Goal: Transaction & Acquisition: Purchase product/service

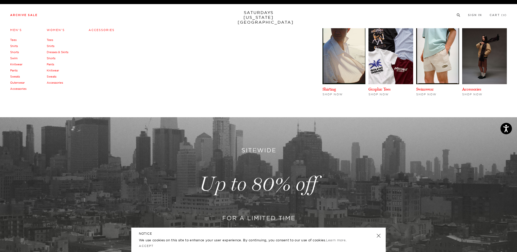
click at [13, 39] on link "Tees" at bounding box center [13, 40] width 6 height 4
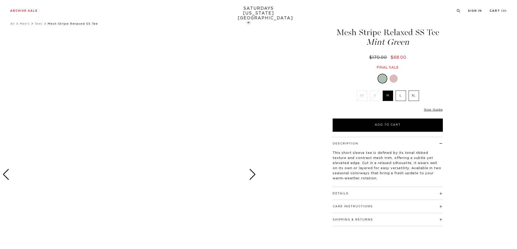
scroll to position [25, 0]
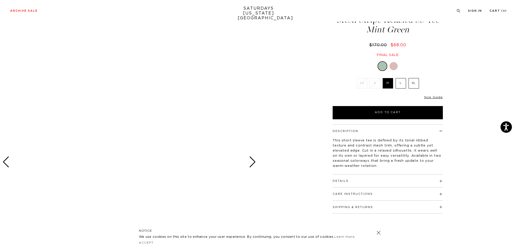
click at [409, 182] on h4 "Details" at bounding box center [388, 178] width 110 height 8
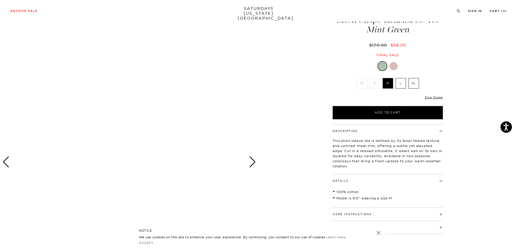
click at [372, 125] on h4 "Description" at bounding box center [388, 128] width 110 height 8
click at [372, 130] on h4 "Description" at bounding box center [388, 128] width 110 height 8
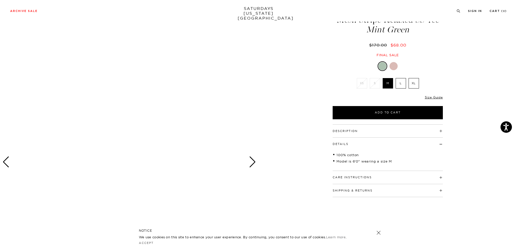
click at [372, 130] on h4 "Description" at bounding box center [388, 128] width 110 height 8
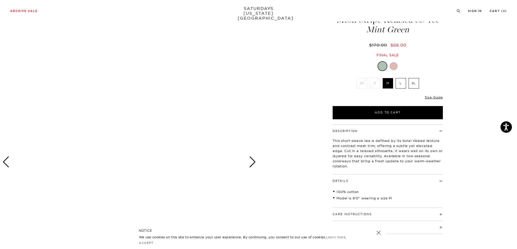
click at [372, 130] on h4 "Description" at bounding box center [388, 128] width 110 height 8
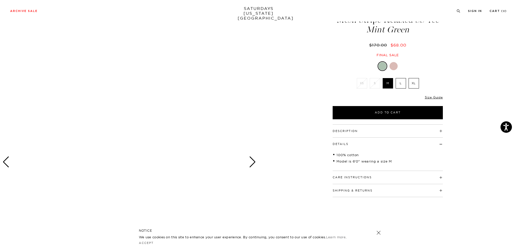
scroll to position [0, 0]
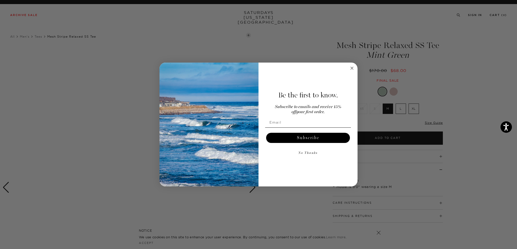
drag, startPoint x: 246, startPoint y: 76, endPoint x: 350, endPoint y: 68, distance: 104.9
click at [350, 68] on circle "Close dialog" at bounding box center [352, 68] width 6 height 6
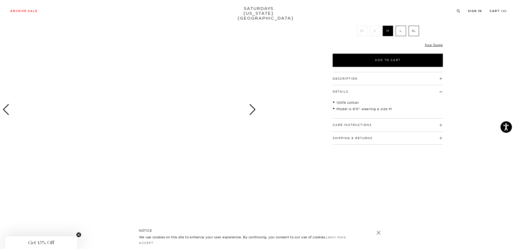
scroll to position [76, 0]
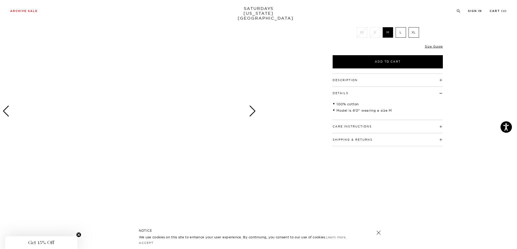
click at [255, 110] on div "Next slide" at bounding box center [252, 110] width 7 height 11
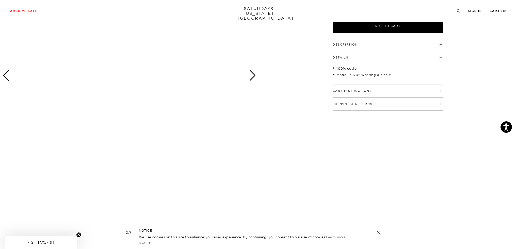
scroll to position [51, 0]
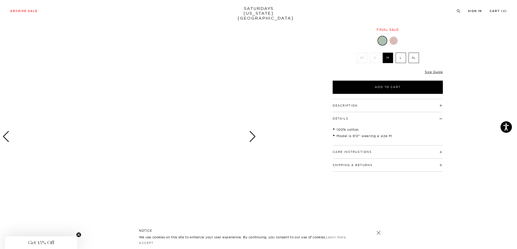
click at [251, 138] on div "Next slide" at bounding box center [252, 136] width 7 height 11
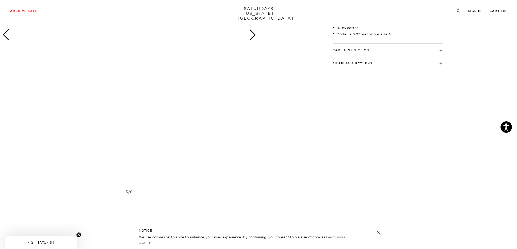
scroll to position [0, 0]
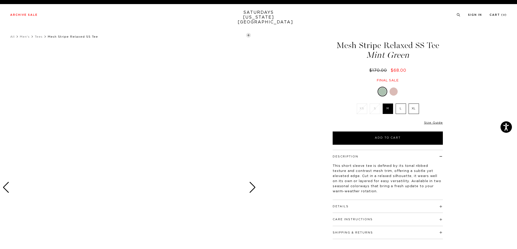
click at [249, 36] on ul "All Men's Tees Mesh Stripe Relaxed SS Tee" at bounding box center [193, 36] width 366 height 5
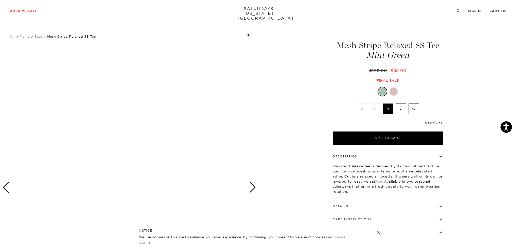
scroll to position [76, 0]
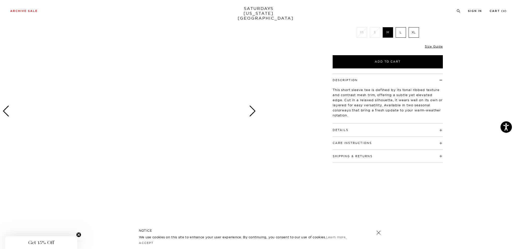
click at [252, 110] on div "Next slide" at bounding box center [252, 110] width 7 height 11
click at [248, 115] on div at bounding box center [129, 110] width 258 height 323
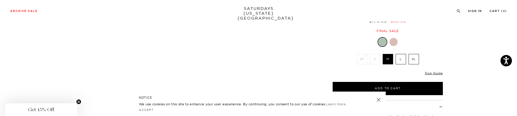
scroll to position [51, 0]
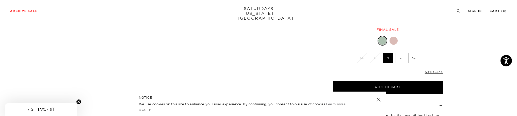
click at [380, 100] on link at bounding box center [378, 99] width 7 height 7
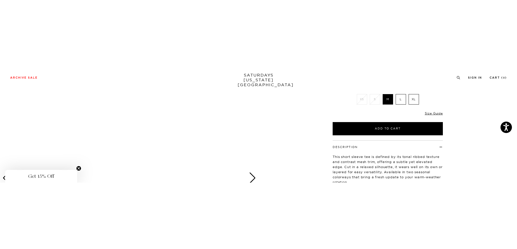
scroll to position [102, 0]
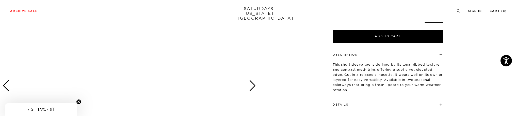
click at [383, 55] on h4 "Description" at bounding box center [388, 52] width 110 height 8
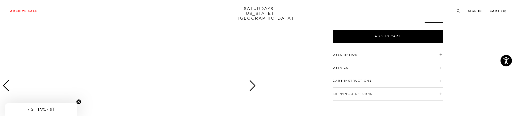
click at [388, 51] on h4 "Description" at bounding box center [388, 52] width 110 height 8
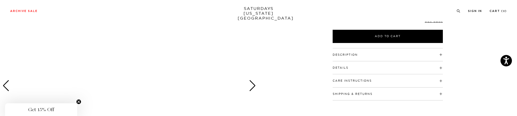
click at [388, 51] on h4 "Description" at bounding box center [388, 52] width 110 height 8
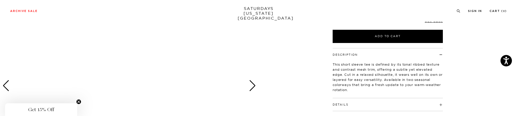
click at [388, 51] on h4 "Description" at bounding box center [388, 52] width 110 height 8
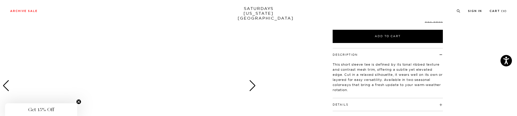
click at [388, 51] on h4 "Description" at bounding box center [388, 52] width 110 height 8
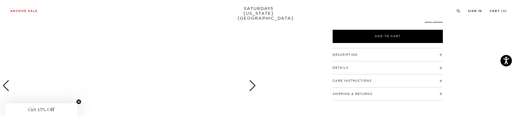
click at [388, 53] on h4 "Description" at bounding box center [388, 52] width 110 height 8
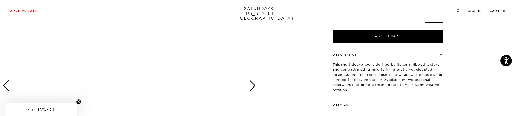
click at [388, 53] on h4 "Description" at bounding box center [388, 52] width 110 height 8
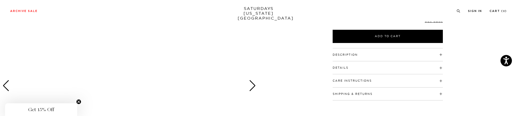
click at [388, 53] on h4 "Description" at bounding box center [388, 52] width 110 height 8
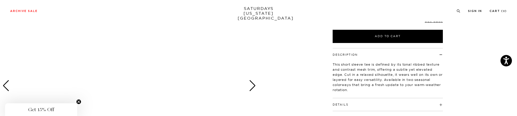
click at [388, 53] on h4 "Description" at bounding box center [388, 52] width 110 height 8
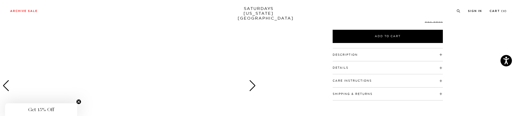
click at [388, 53] on h4 "Description" at bounding box center [388, 52] width 110 height 8
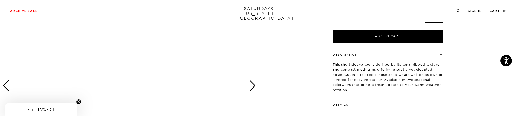
click at [388, 53] on h4 "Description" at bounding box center [388, 52] width 110 height 8
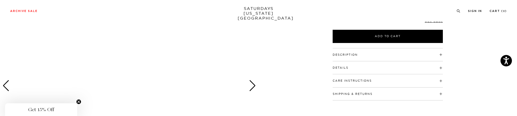
click at [388, 53] on h4 "Description" at bounding box center [388, 52] width 110 height 8
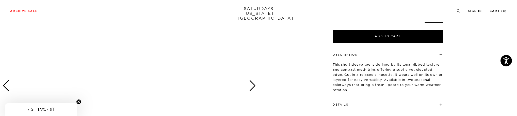
click at [388, 53] on h4 "Description" at bounding box center [388, 52] width 110 height 8
click at [394, 55] on h4 "Description" at bounding box center [388, 52] width 110 height 8
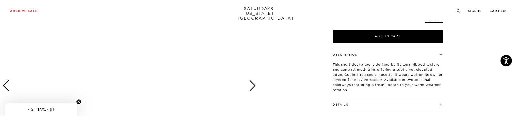
click at [394, 55] on h4 "Description" at bounding box center [388, 52] width 110 height 8
click at [395, 53] on h4 "Description" at bounding box center [388, 52] width 110 height 8
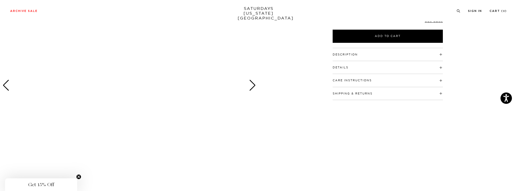
click at [250, 85] on div "Next slide" at bounding box center [252, 85] width 7 height 11
click at [252, 85] on div "Next slide" at bounding box center [252, 85] width 7 height 11
click at [80, 177] on circle "Close teaser" at bounding box center [78, 177] width 5 height 5
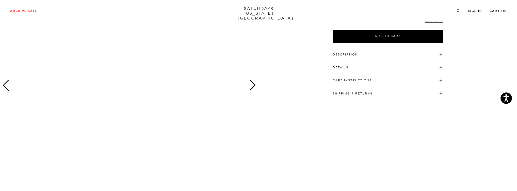
click at [254, 89] on div "Next slide" at bounding box center [252, 85] width 7 height 11
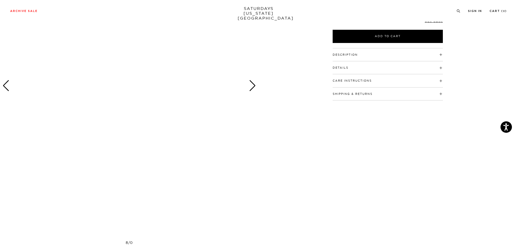
click at [247, 85] on div at bounding box center [129, 85] width 258 height 323
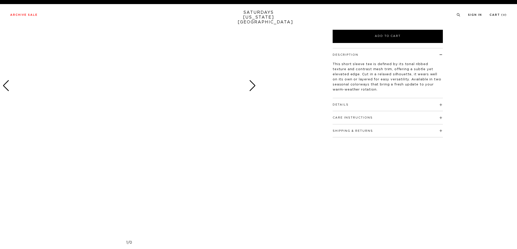
scroll to position [102, 0]
click at [249, 86] on div at bounding box center [129, 85] width 258 height 323
click at [252, 86] on div "Next slide" at bounding box center [252, 85] width 7 height 11
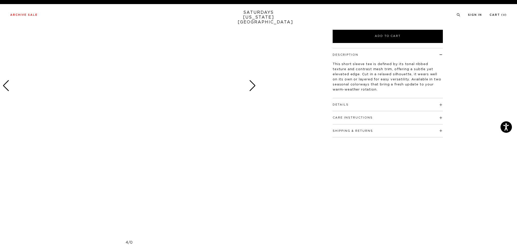
click at [252, 86] on div "Next slide" at bounding box center [252, 85] width 7 height 11
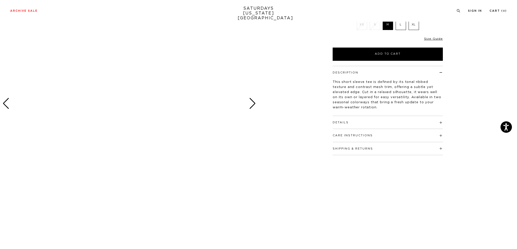
scroll to position [76, 0]
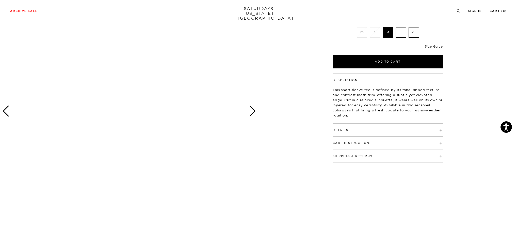
click at [7, 110] on div "Previous slide" at bounding box center [6, 110] width 7 height 11
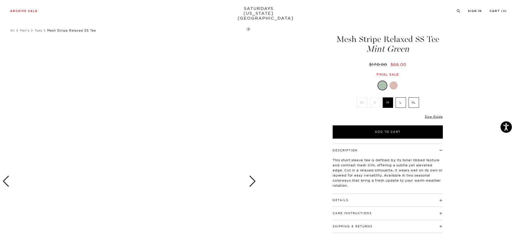
scroll to position [0, 0]
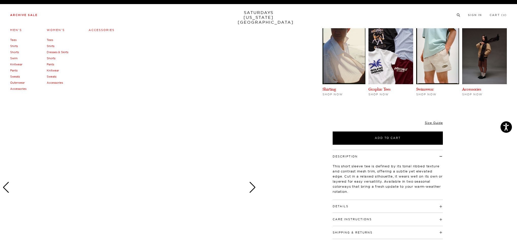
click at [51, 58] on link "Shorts" at bounding box center [51, 58] width 9 height 4
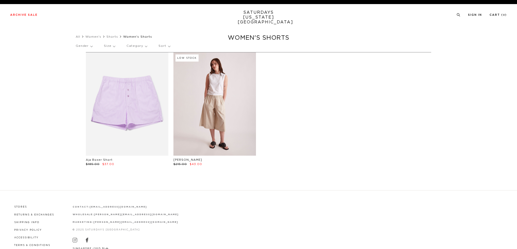
click at [209, 91] on link at bounding box center [214, 103] width 83 height 103
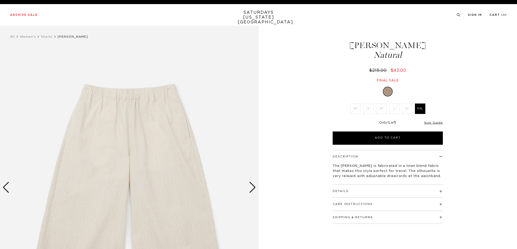
click at [251, 188] on div "Next slide" at bounding box center [252, 187] width 7 height 11
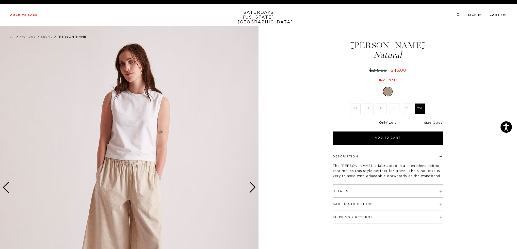
click at [252, 188] on div "Next slide" at bounding box center [252, 187] width 7 height 11
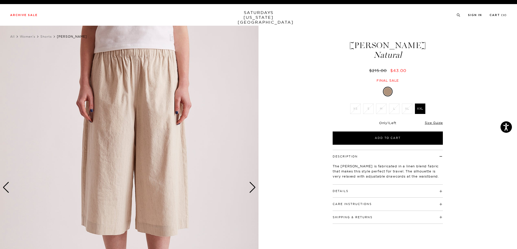
click at [252, 188] on div "Next slide" at bounding box center [252, 187] width 7 height 11
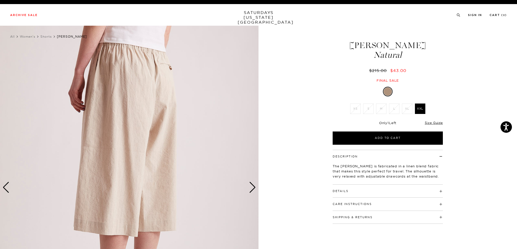
click at [252, 188] on div "Next slide" at bounding box center [252, 187] width 7 height 11
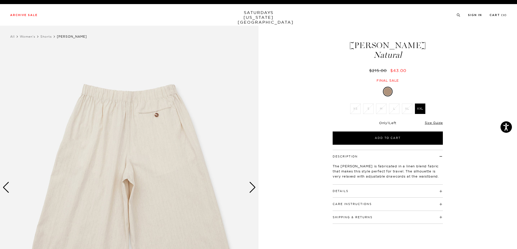
click at [253, 188] on div "Next slide" at bounding box center [252, 187] width 7 height 11
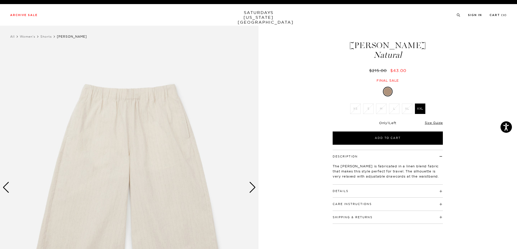
click at [253, 188] on div "Next slide" at bounding box center [252, 187] width 7 height 11
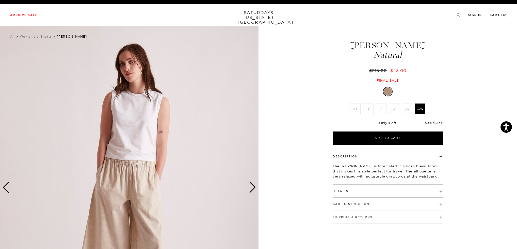
click at [253, 188] on div "Next slide" at bounding box center [252, 187] width 7 height 11
click at [254, 188] on div "Next slide" at bounding box center [252, 187] width 7 height 11
click at [136, 105] on img at bounding box center [129, 187] width 258 height 323
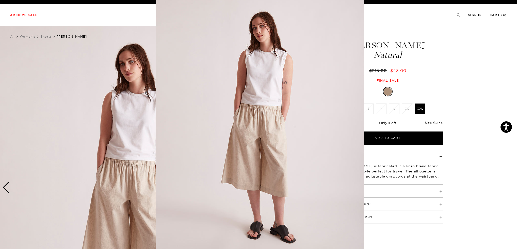
scroll to position [3, 0]
click at [118, 81] on figure at bounding box center [258, 124] width 517 height 249
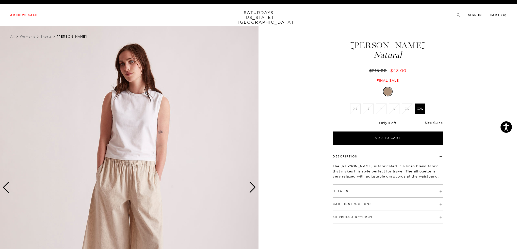
click at [143, 81] on img at bounding box center [129, 187] width 258 height 323
drag, startPoint x: 143, startPoint y: 81, endPoint x: 133, endPoint y: 73, distance: 13.4
click at [142, 79] on figure at bounding box center [258, 124] width 517 height 249
click at [125, 64] on img at bounding box center [129, 187] width 258 height 323
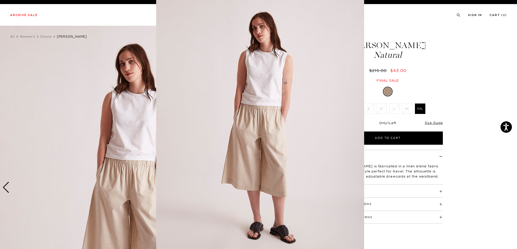
click at [129, 75] on figure at bounding box center [258, 124] width 517 height 249
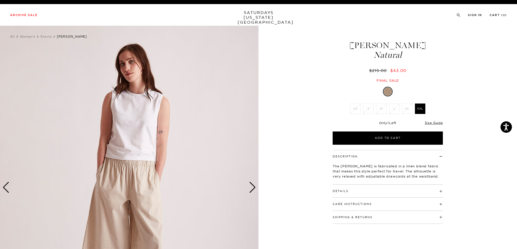
scroll to position [0, 0]
click at [256, 191] on img at bounding box center [129, 187] width 258 height 323
click at [253, 190] on div "Next slide" at bounding box center [252, 187] width 7 height 11
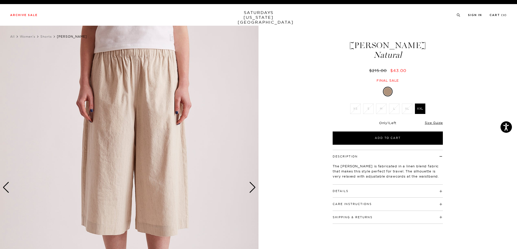
click at [253, 190] on div "Next slide" at bounding box center [252, 187] width 7 height 11
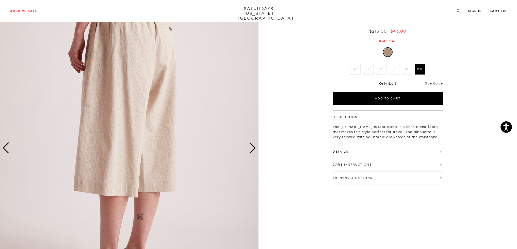
scroll to position [76, 0]
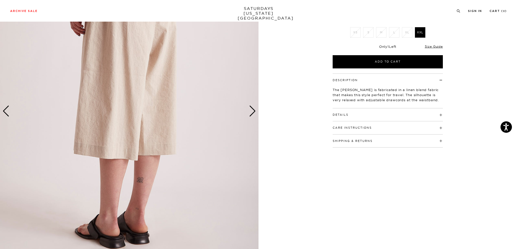
click at [389, 82] on div "The [PERSON_NAME] is fabricated in a linen blend fabric that makes this style p…" at bounding box center [388, 93] width 110 height 22
click at [386, 78] on h4 "Description" at bounding box center [388, 78] width 110 height 8
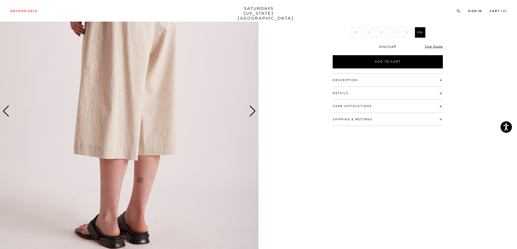
click at [425, 93] on h4 "Details" at bounding box center [388, 91] width 110 height 8
